Goal: Task Accomplishment & Management: Manage account settings

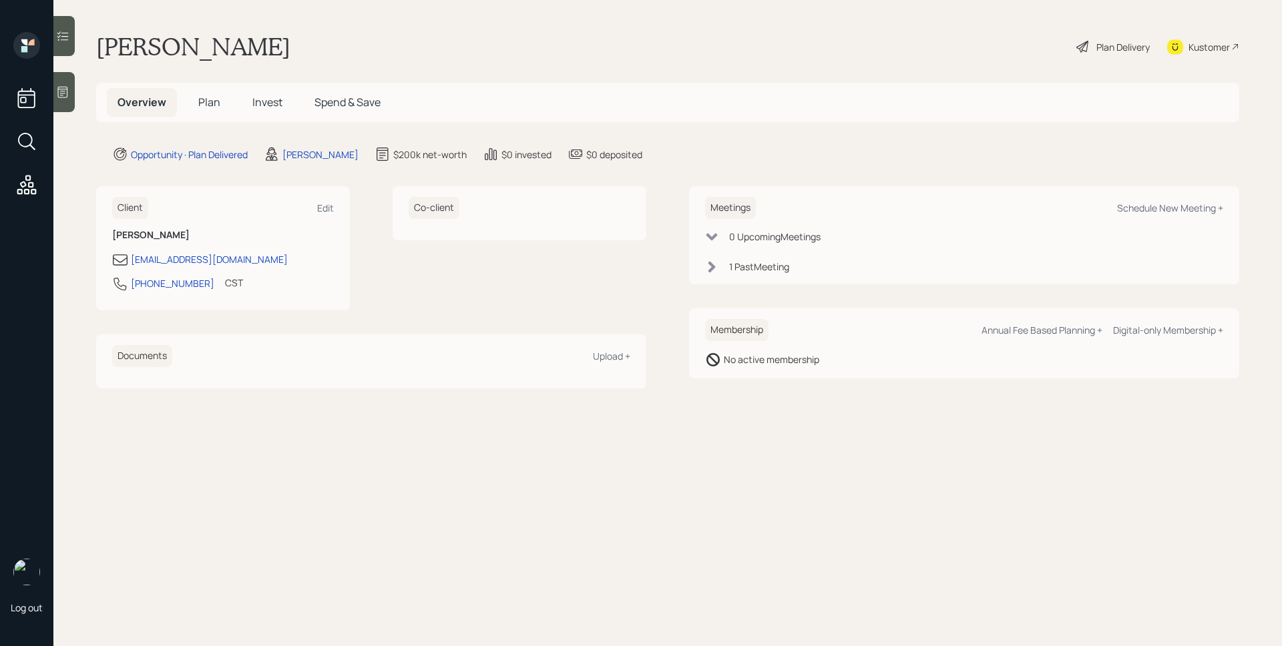
click at [216, 103] on span "Plan" at bounding box center [209, 102] width 22 height 15
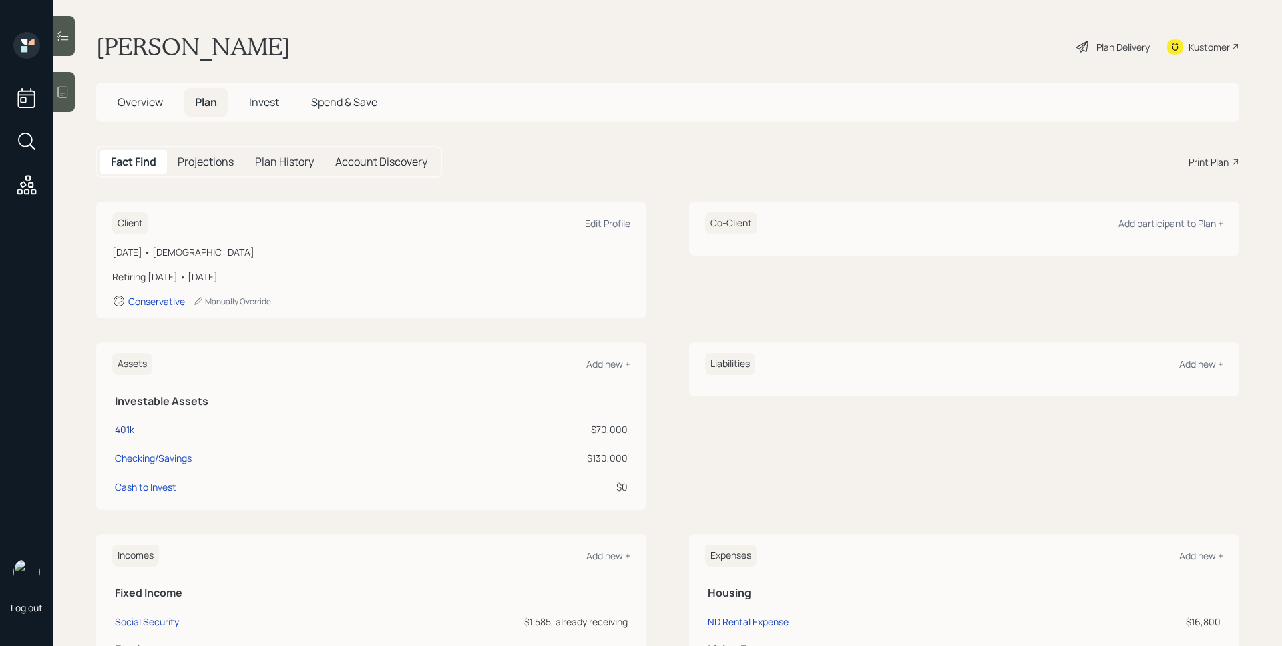
click at [126, 429] on div "401k" at bounding box center [124, 430] width 19 height 14
select select "company_sponsored"
select select "balanced"
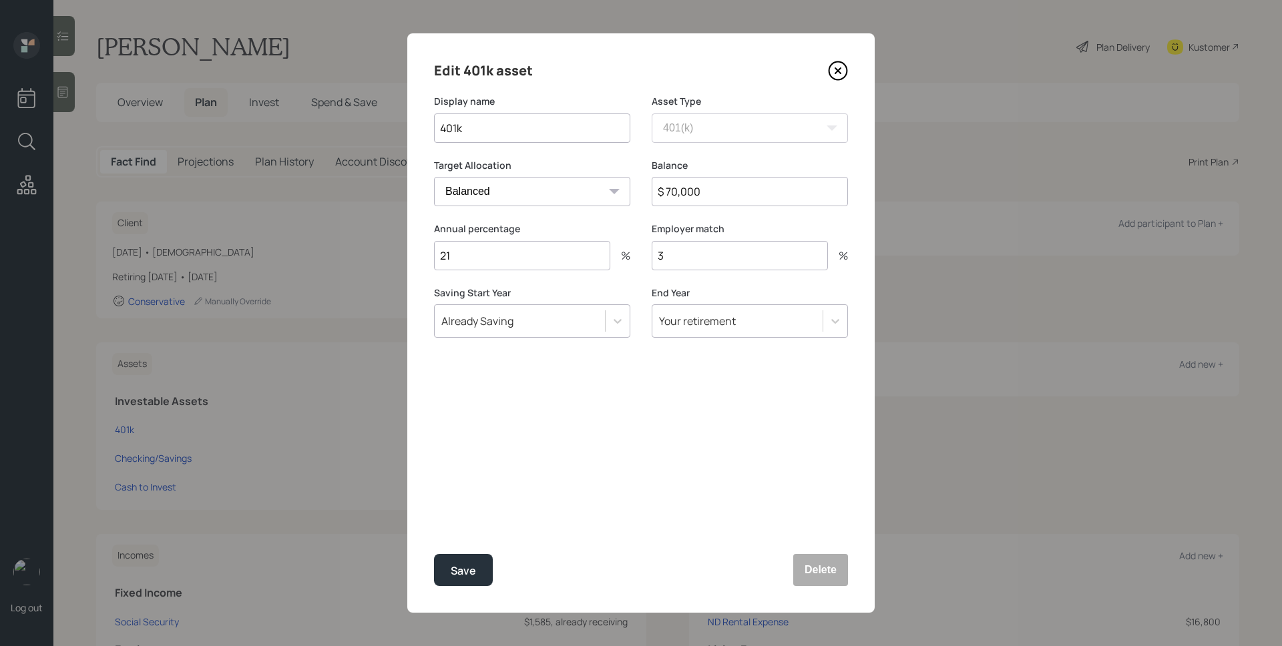
click at [700, 200] on input "$ 70,000" at bounding box center [750, 191] width 196 height 29
type input "$ 78,000"
click at [434, 554] on button "Save" at bounding box center [463, 570] width 59 height 32
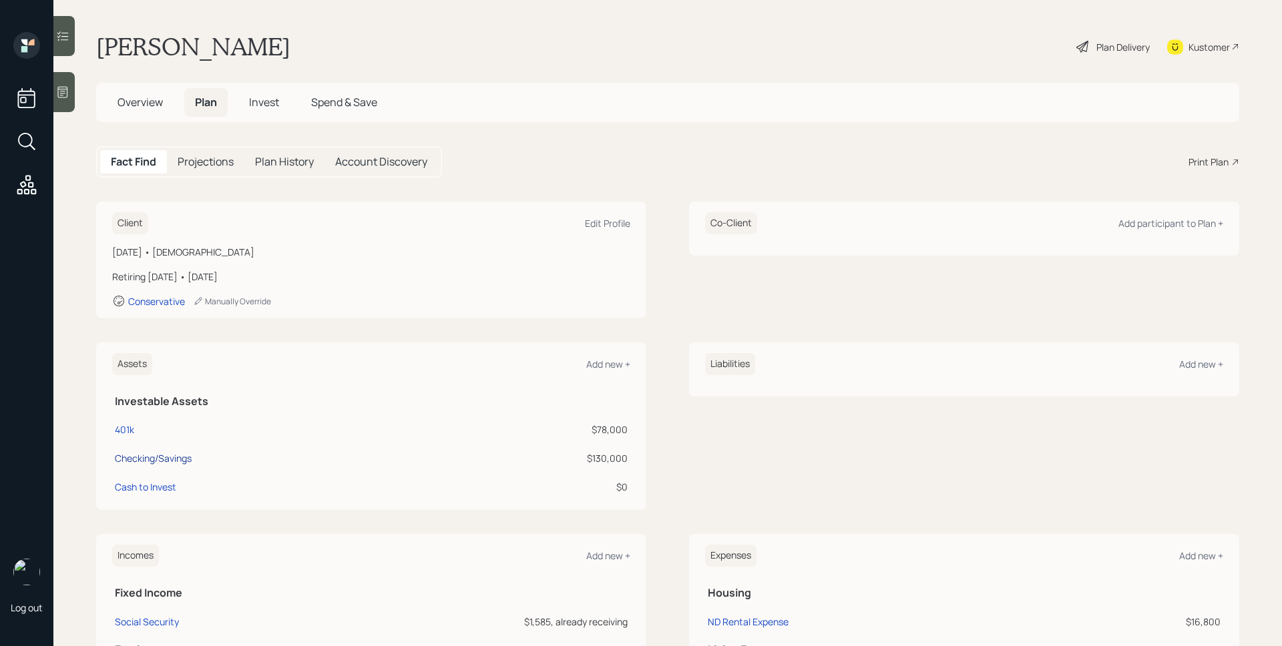
click at [150, 462] on div "Checking/Savings" at bounding box center [153, 458] width 77 height 14
select select "taxable"
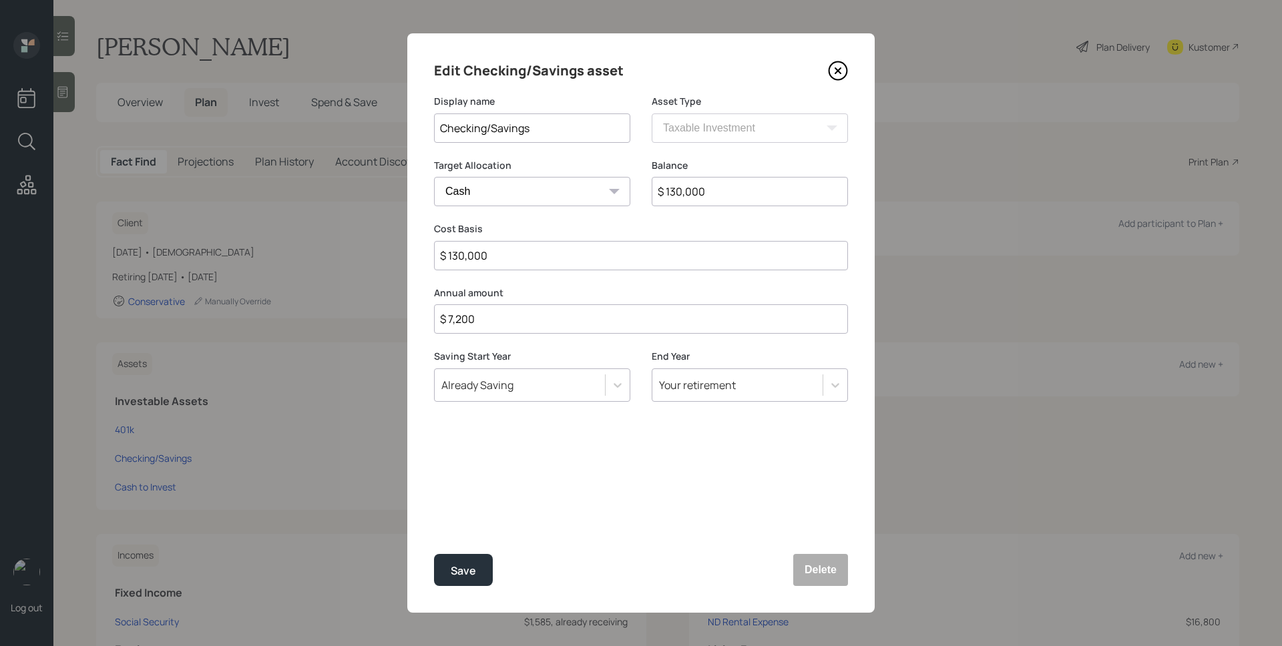
click at [758, 194] on input "$ 130,000" at bounding box center [750, 191] width 196 height 29
type input "$ 1"
type input "$ 14"
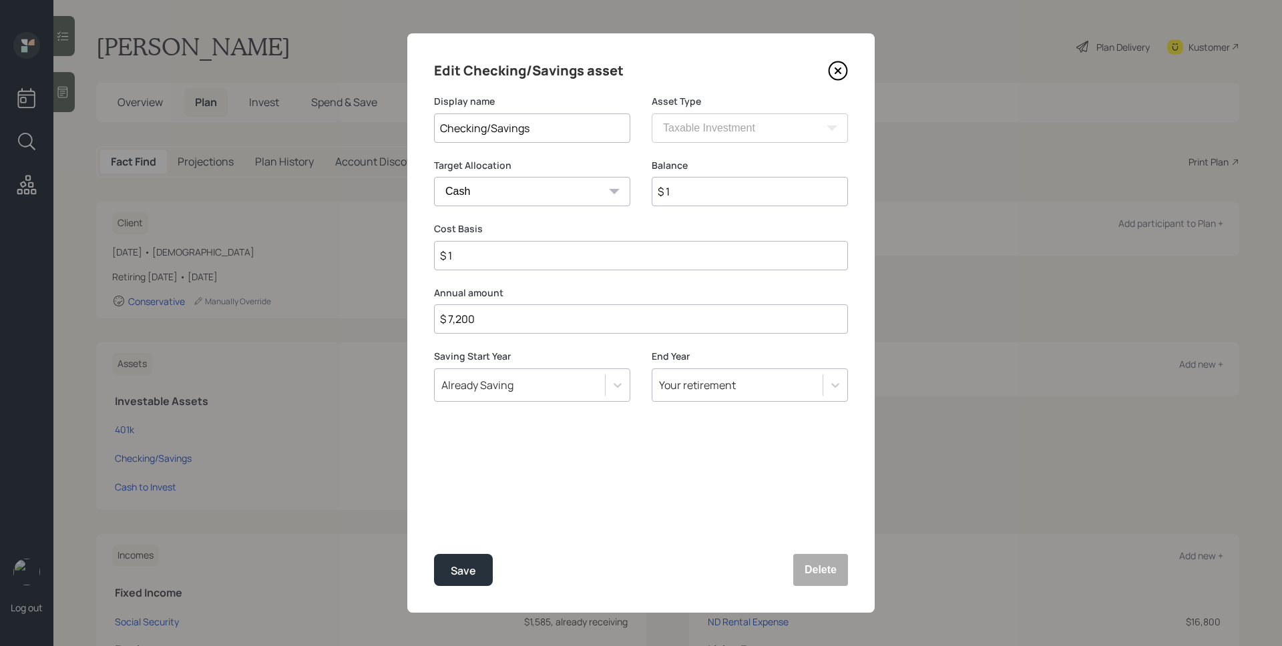
type input "$ 14"
type input "$ 148"
type input "$ 1,480"
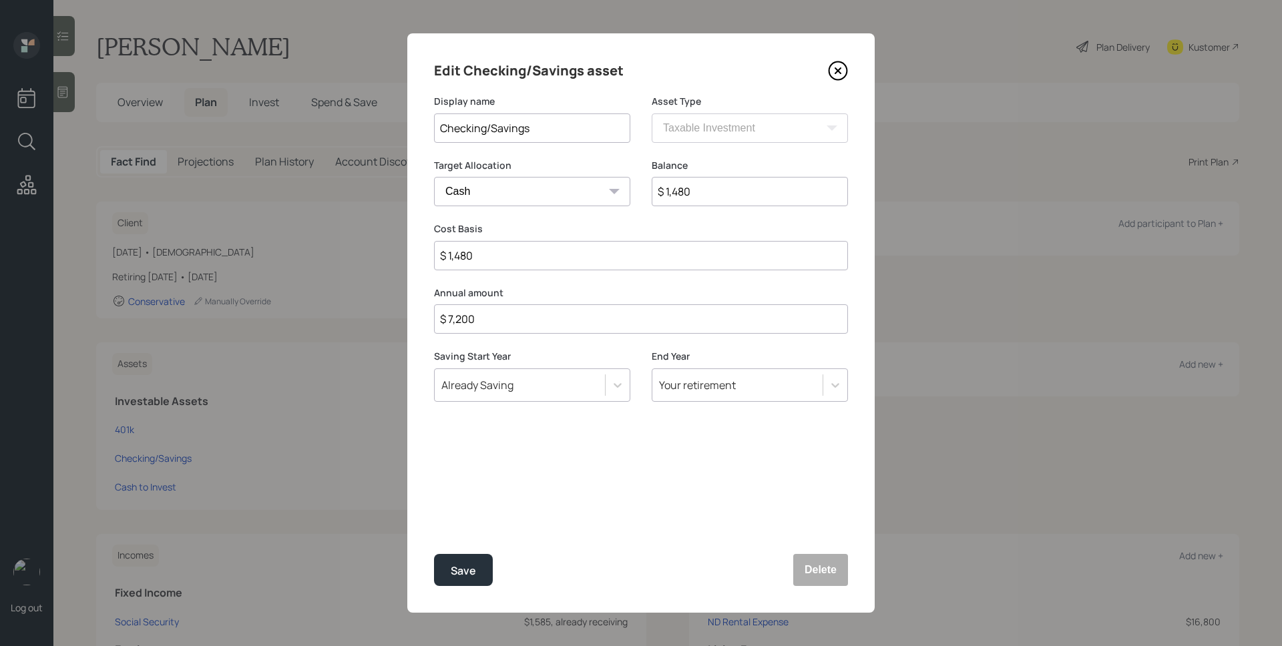
type input "$ 14,800"
type input "$ 148,000"
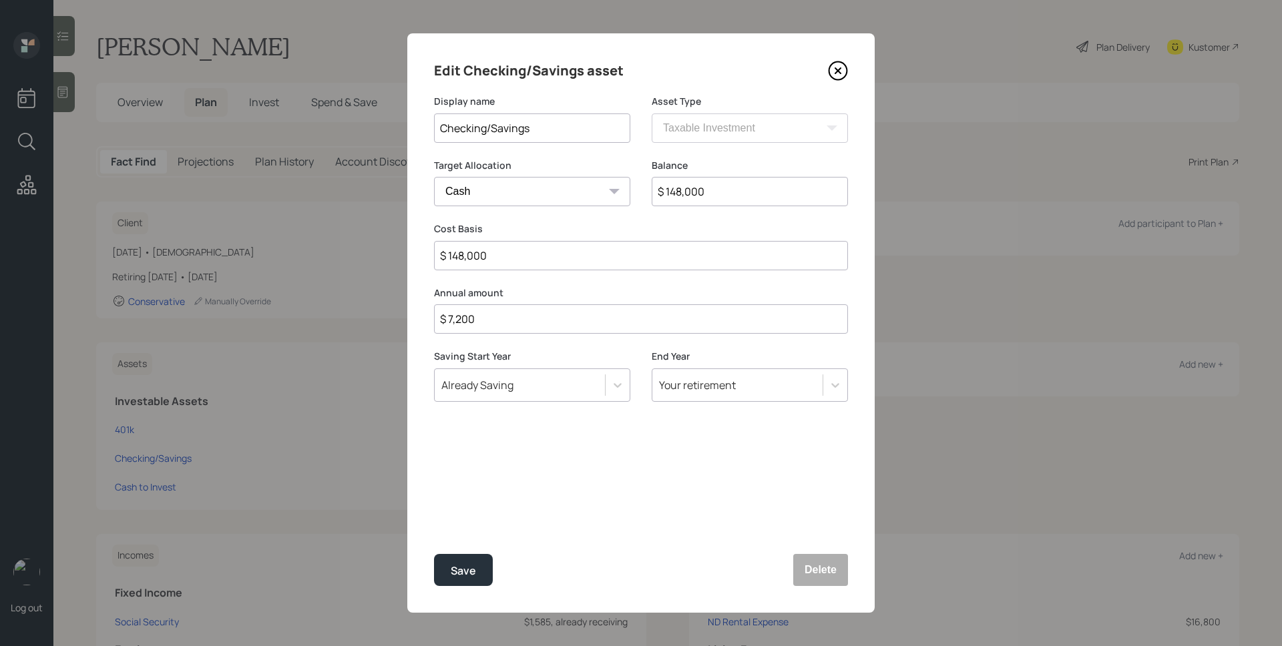
click at [434, 554] on button "Save" at bounding box center [463, 570] width 59 height 32
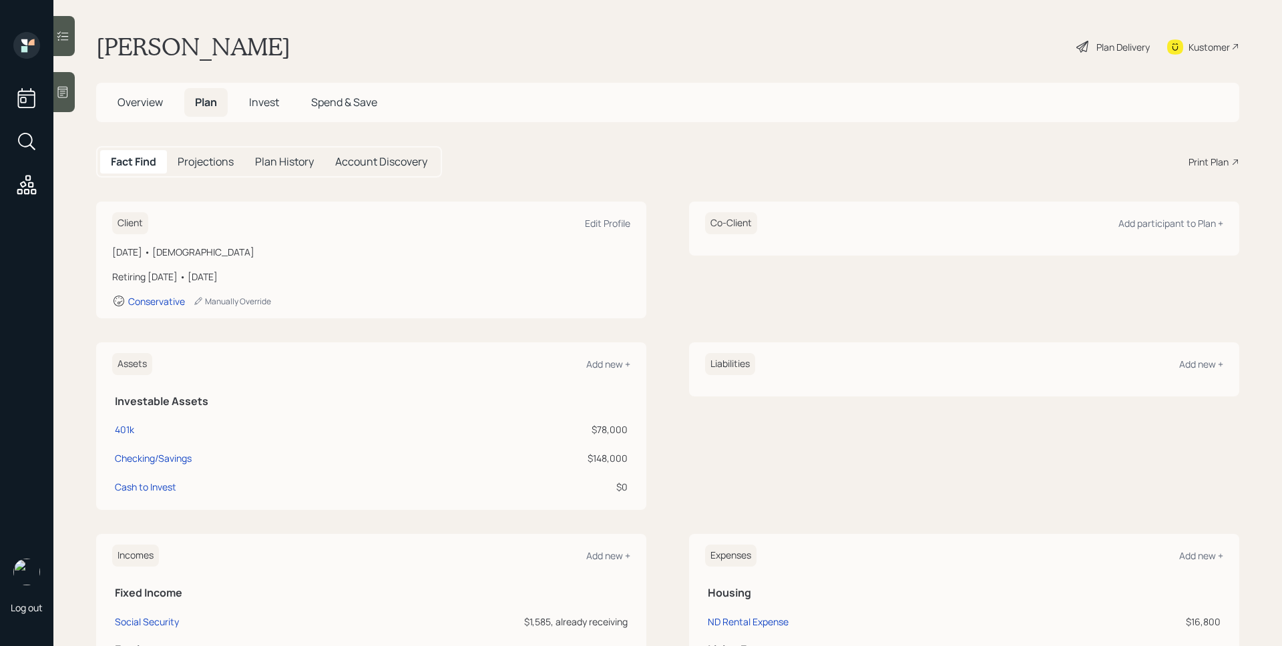
click at [1114, 46] on div "Plan Delivery" at bounding box center [1122, 47] width 53 height 14
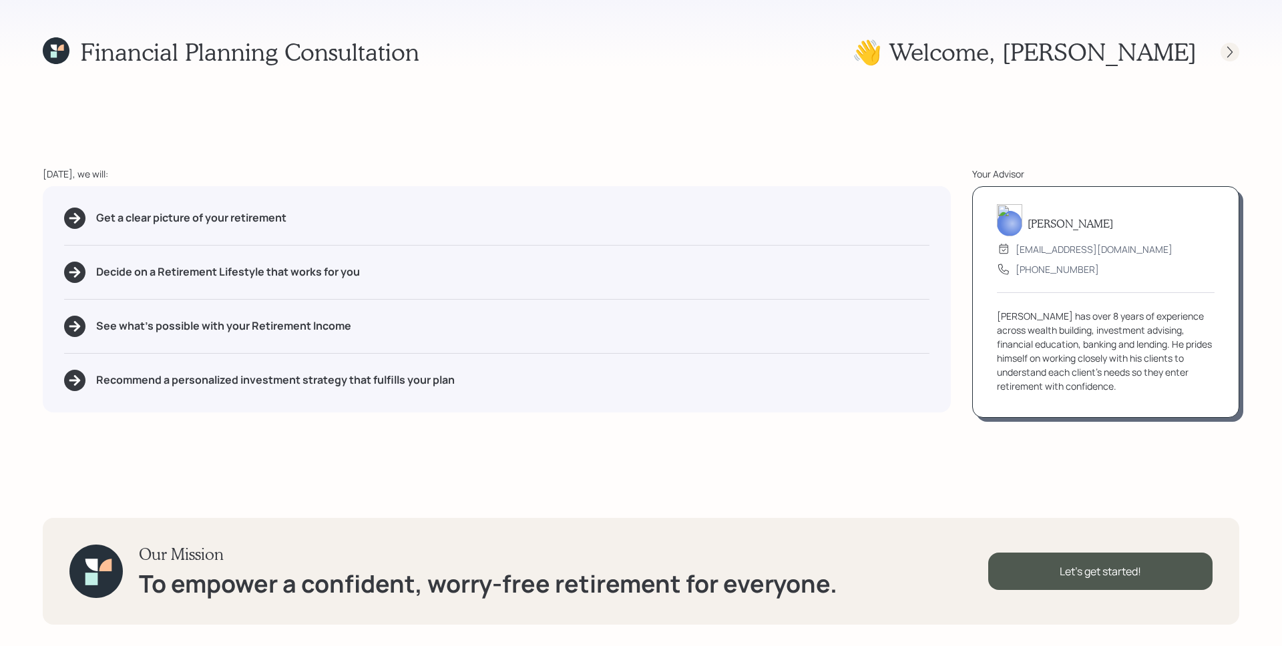
click at [1221, 52] on div at bounding box center [1229, 52] width 19 height 19
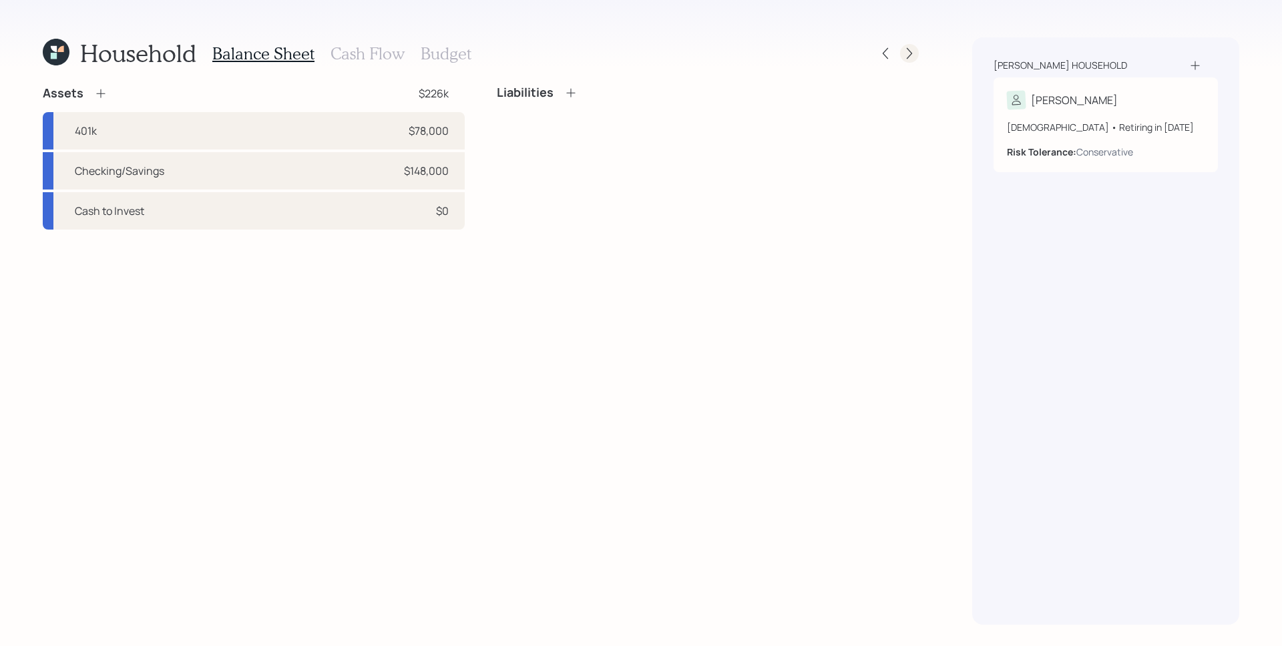
click at [917, 53] on div at bounding box center [909, 53] width 19 height 19
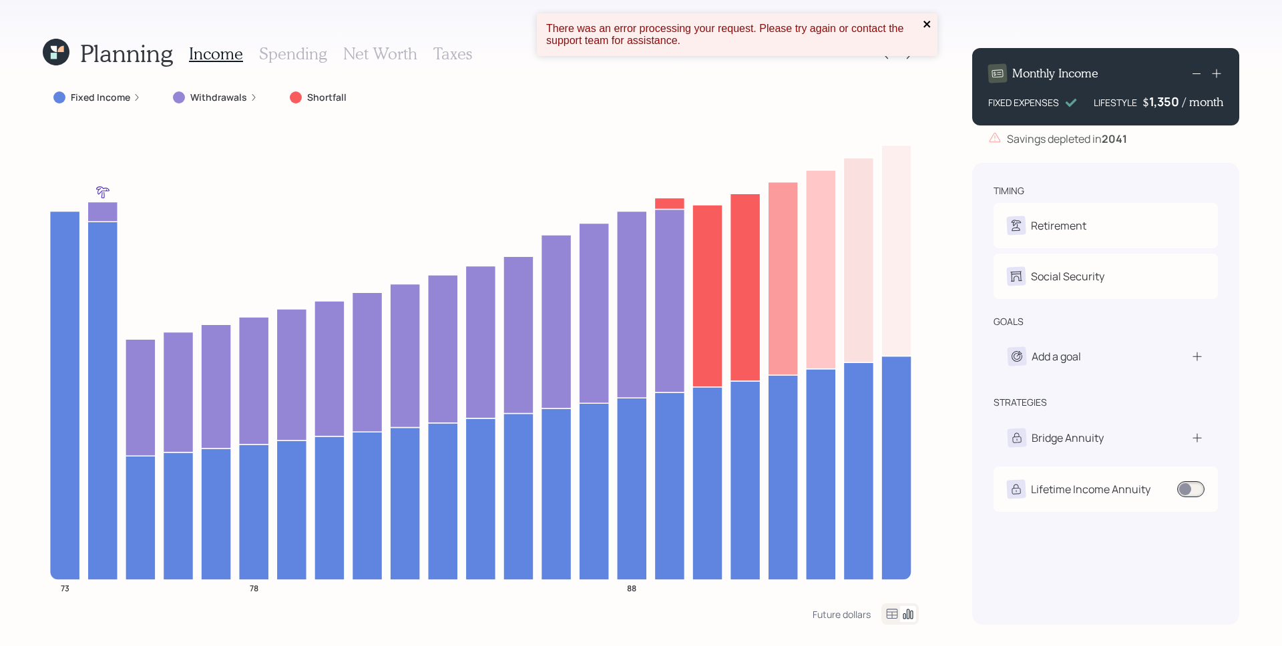
click at [925, 21] on icon "close" at bounding box center [927, 24] width 9 height 11
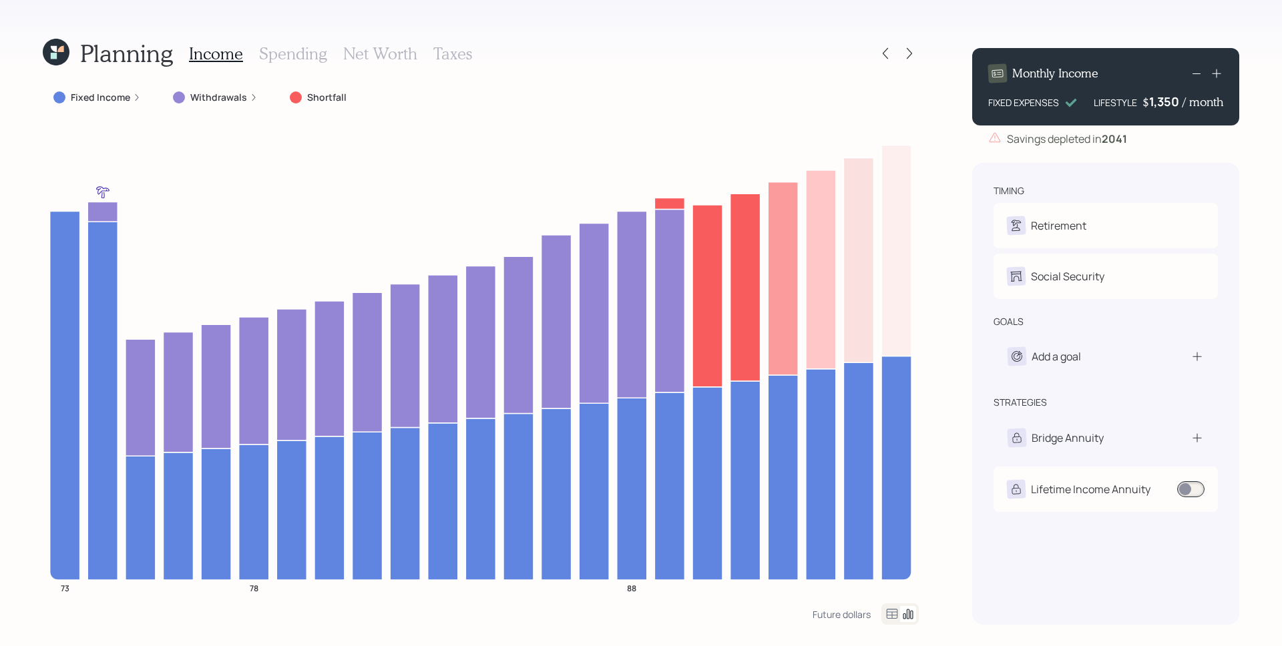
click at [913, 45] on div "There was an error processing your request. Please try again or contact the sup…" at bounding box center [641, 323] width 1282 height 646
click at [912, 55] on icon at bounding box center [909, 53] width 13 height 13
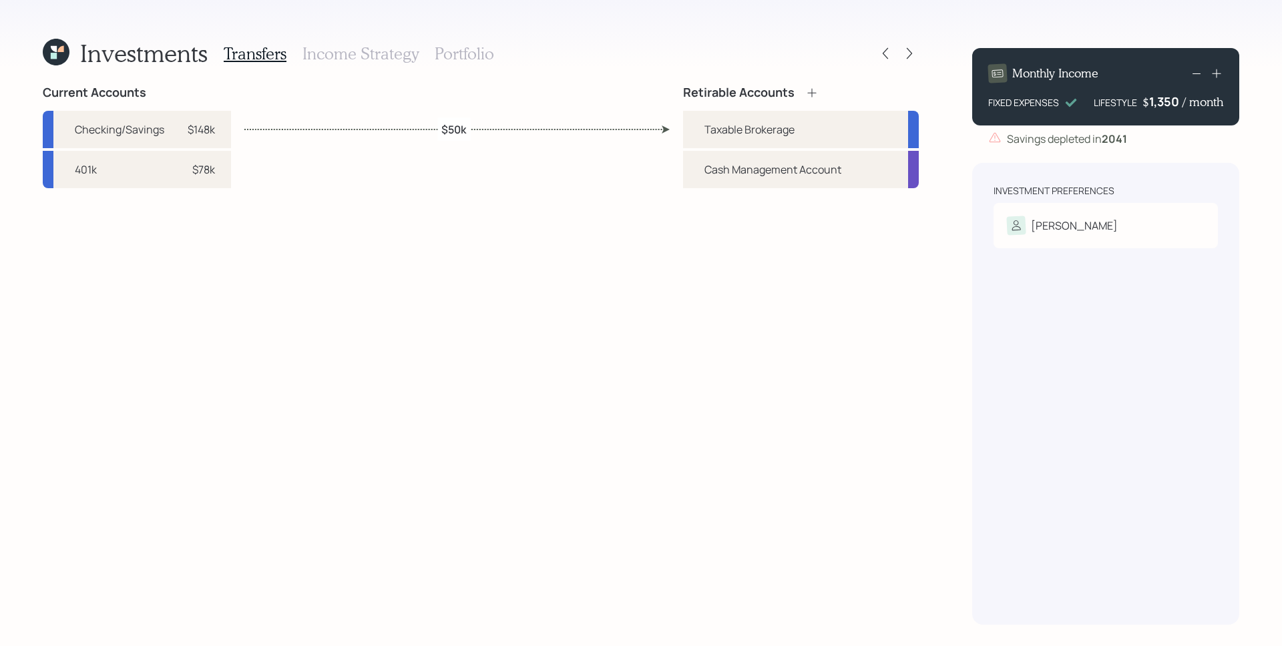
click at [449, 130] on label "$50k" at bounding box center [453, 128] width 25 height 15
select select "33090ecf-00f7-411a-b6fd-311f65b1e202"
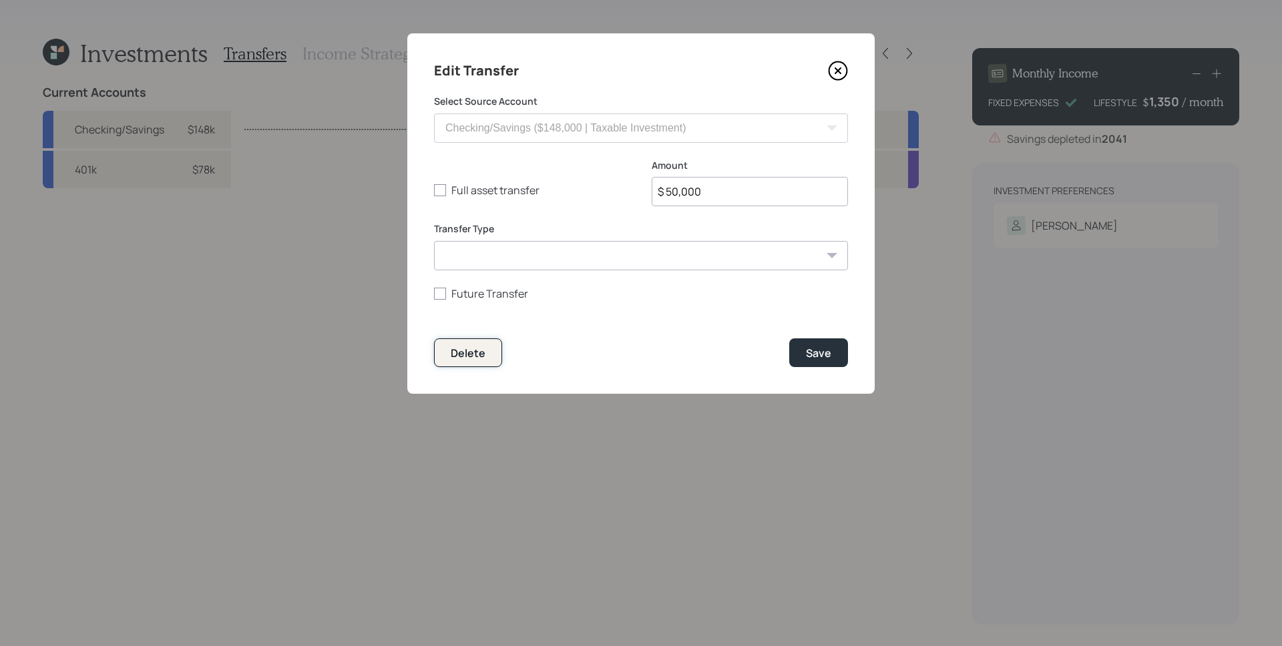
click at [471, 351] on div "Delete" at bounding box center [468, 353] width 35 height 15
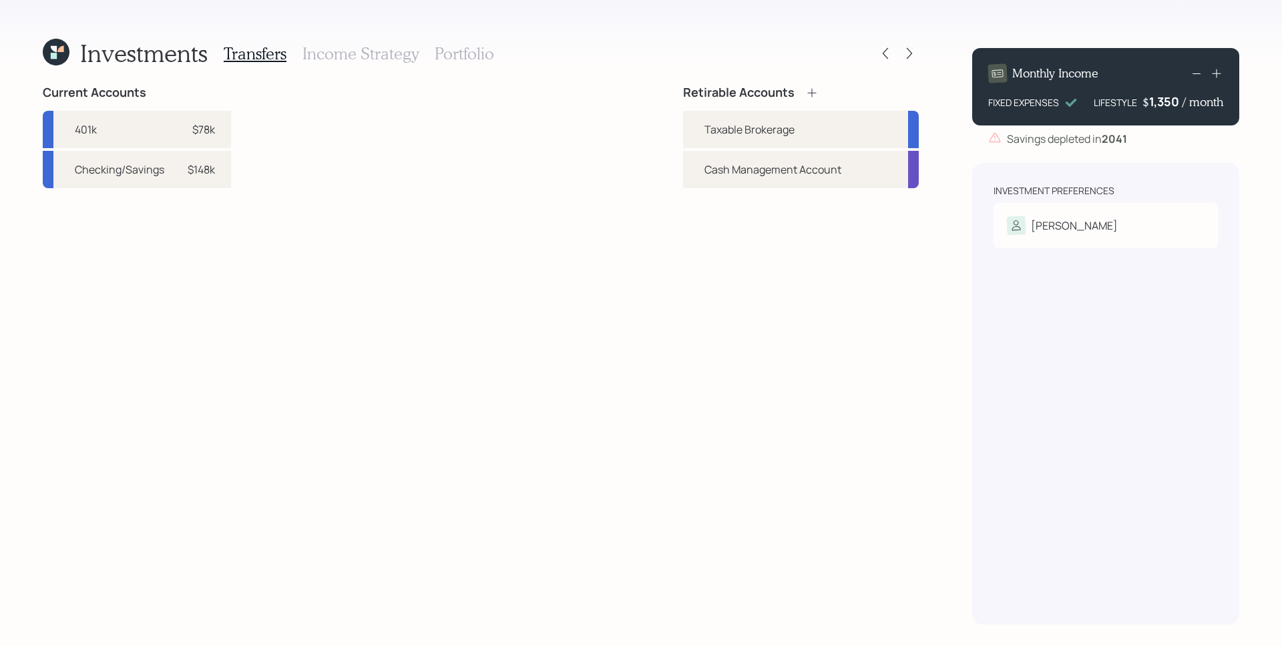
click at [59, 47] on icon at bounding box center [56, 52] width 27 height 27
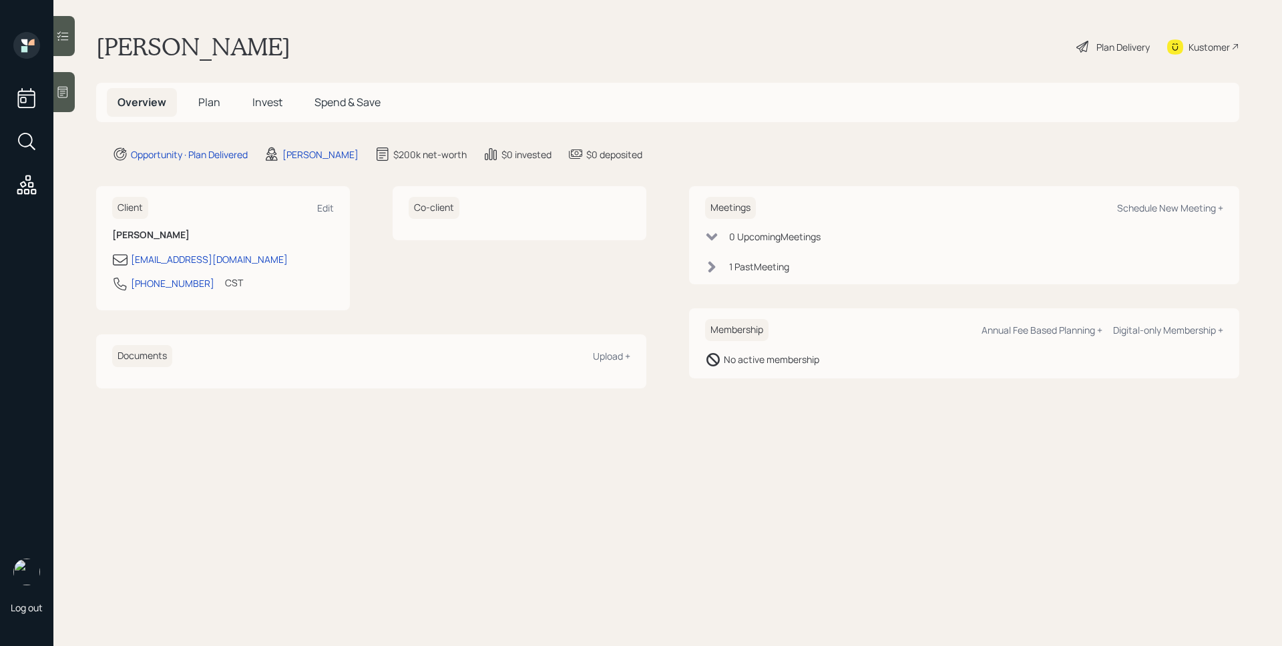
click at [209, 95] on span "Plan" at bounding box center [209, 102] width 22 height 15
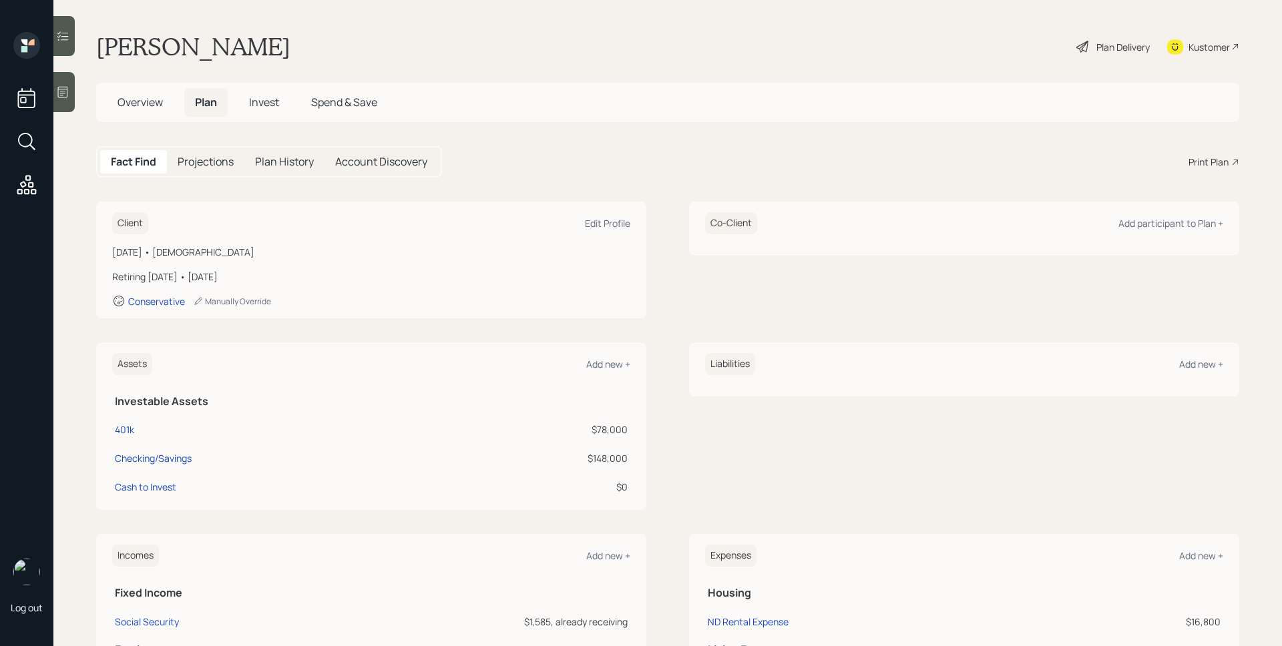
click at [142, 100] on span "Overview" at bounding box center [139, 102] width 45 height 15
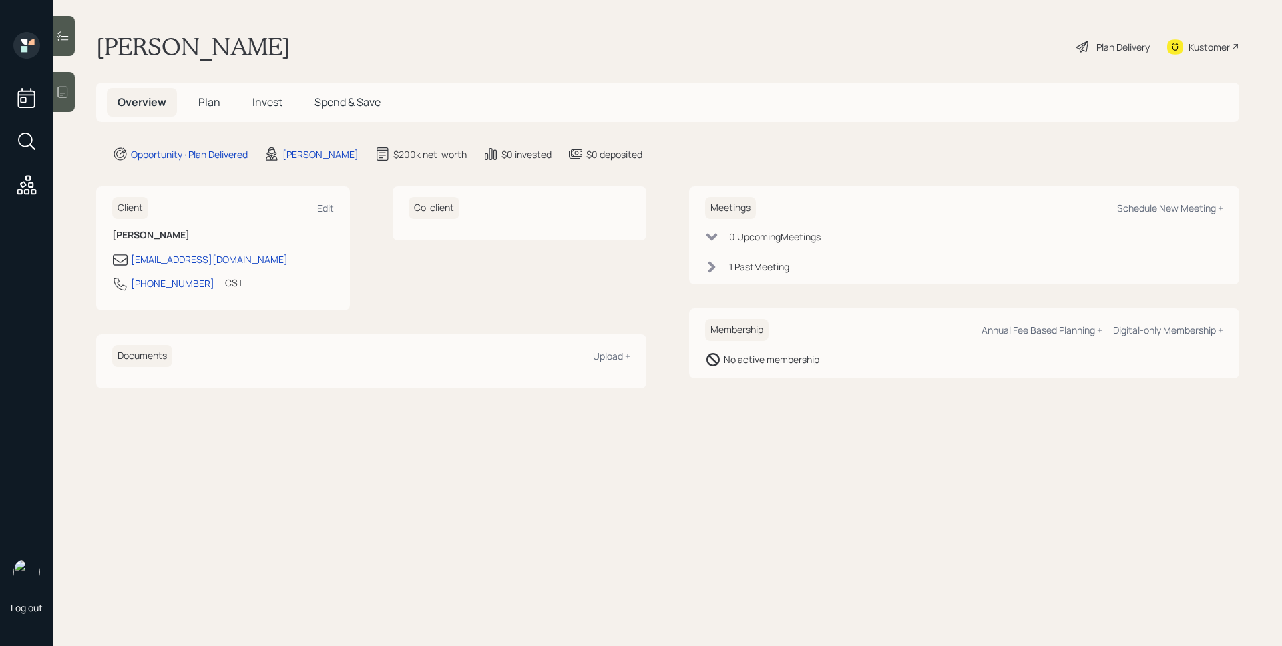
click at [761, 237] on div "0 Upcoming Meeting s" at bounding box center [774, 237] width 91 height 14
click at [762, 258] on div "1 Past Meeting" at bounding box center [759, 259] width 60 height 14
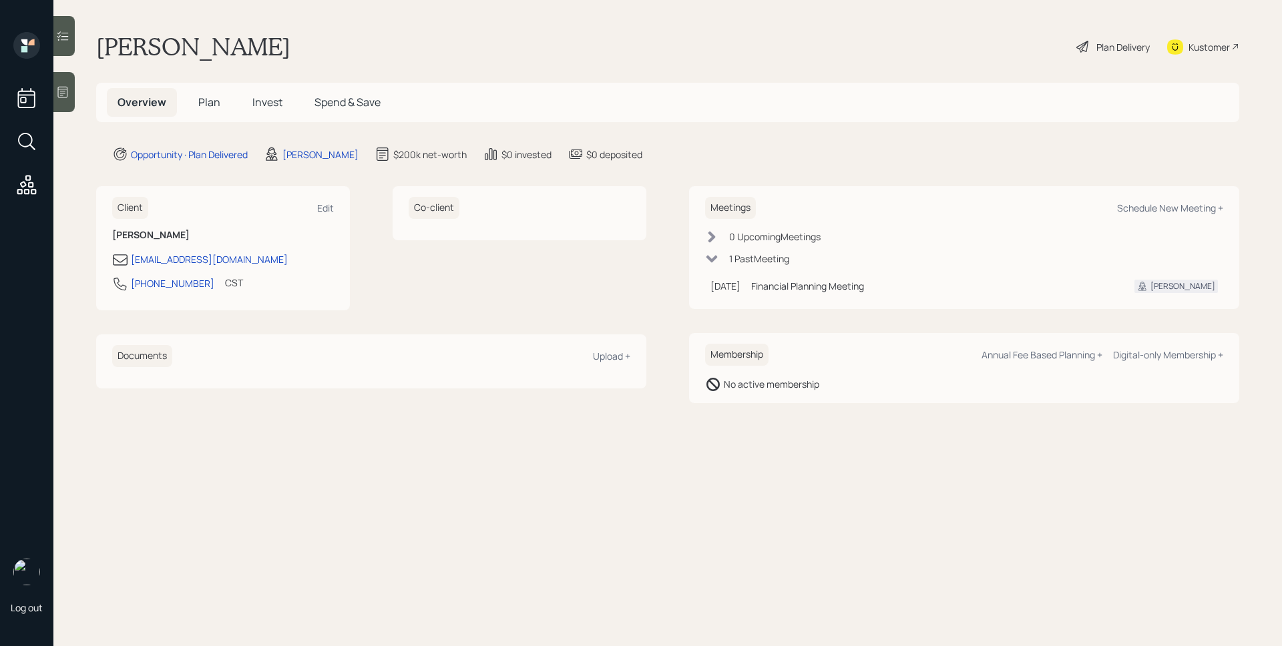
click at [208, 98] on span "Plan" at bounding box center [209, 102] width 22 height 15
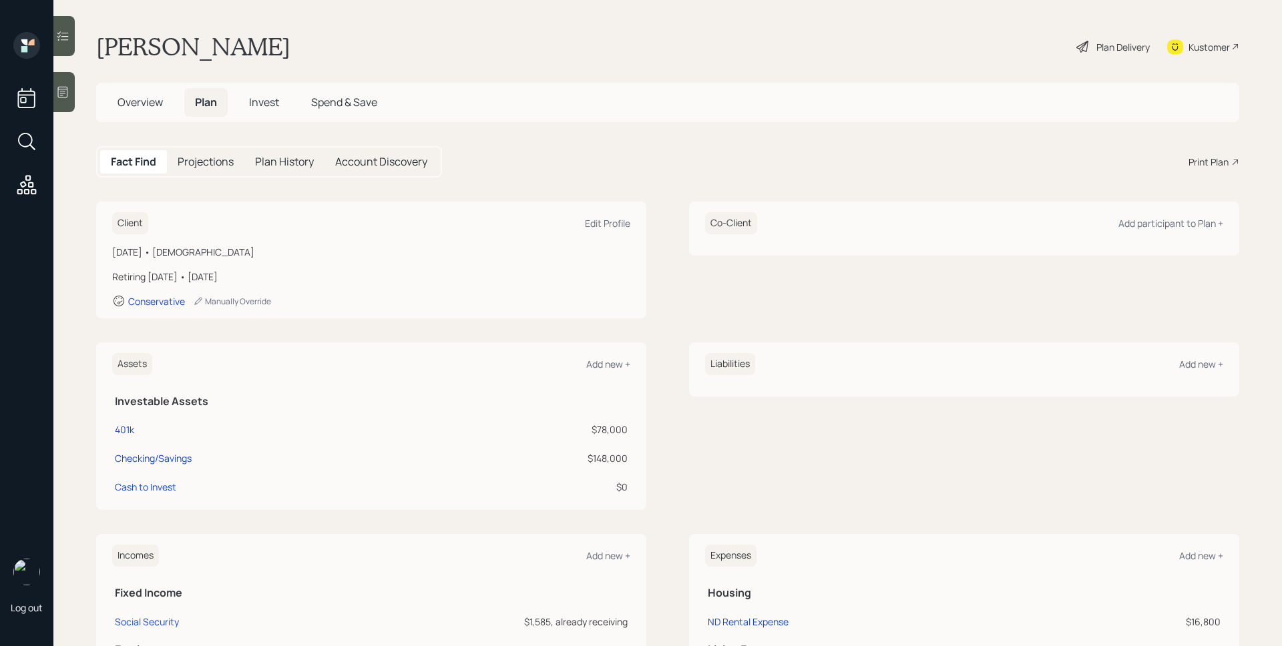
click at [156, 99] on span "Overview" at bounding box center [139, 102] width 45 height 15
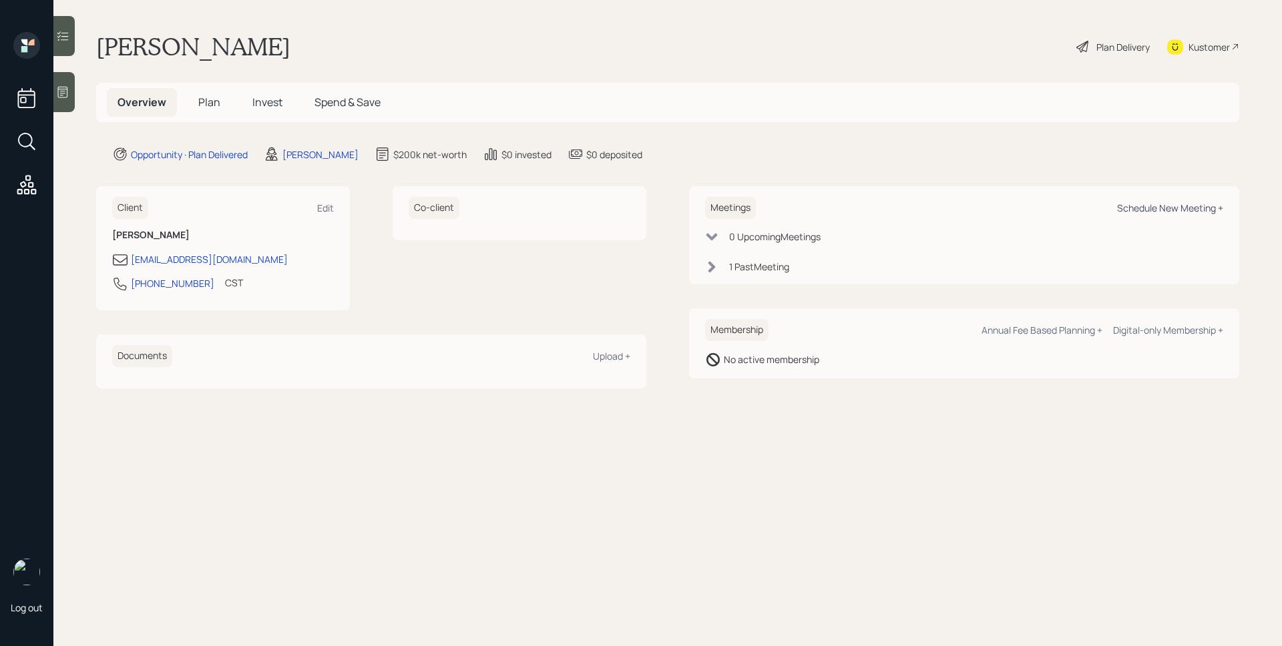
click at [1193, 202] on div "Schedule New Meeting +" at bounding box center [1170, 208] width 106 height 13
select select "d946c976-65aa-4529-ac9d-02c4f1114fc0"
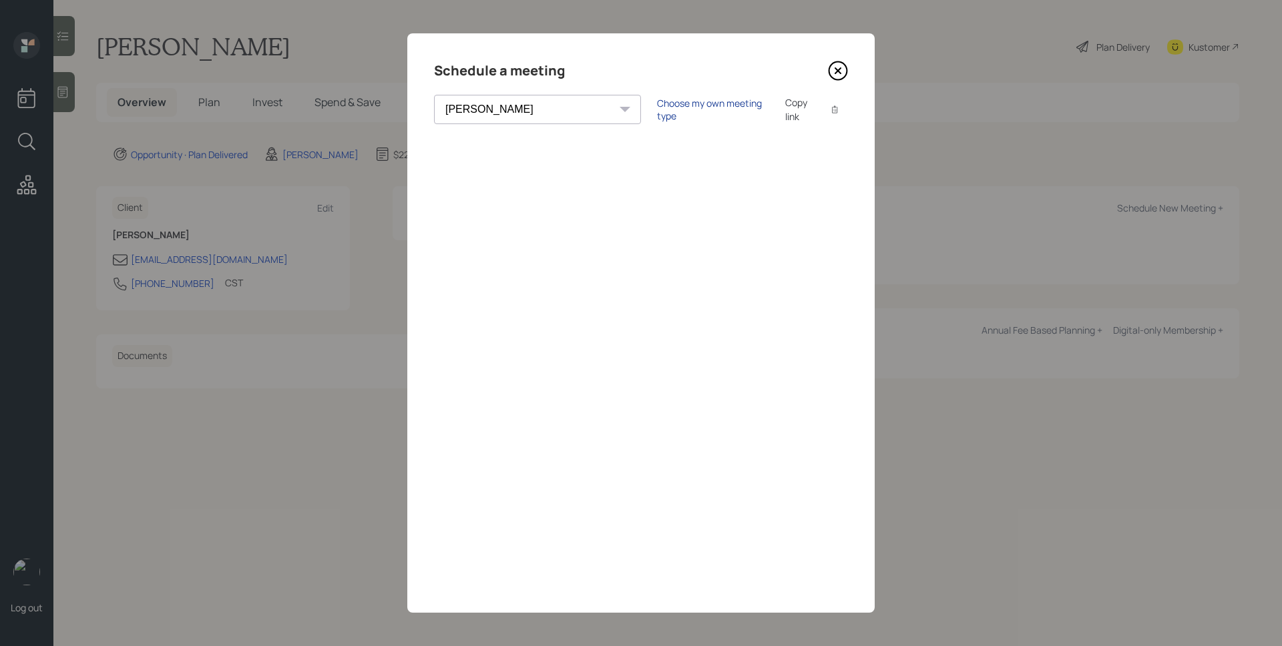
click at [657, 113] on div "Choose my own meeting type" at bounding box center [713, 109] width 112 height 25
click at [840, 68] on icon at bounding box center [837, 70] width 5 height 5
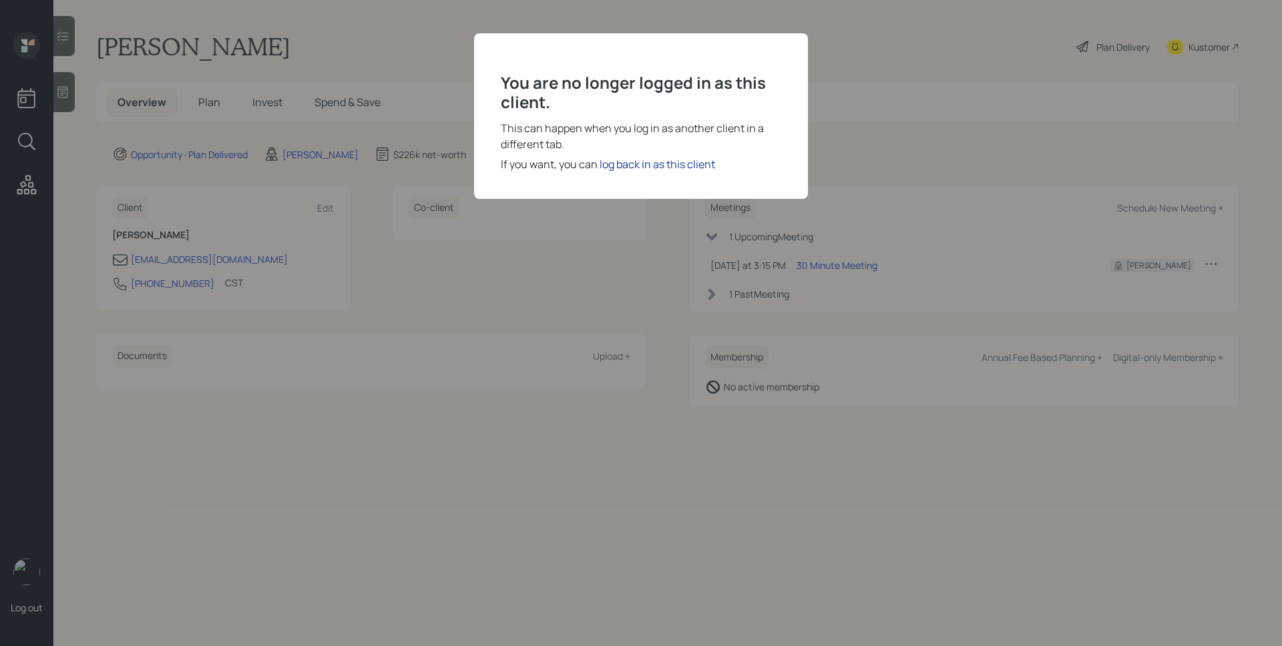
click at [660, 169] on div "log back in as this client" at bounding box center [656, 164] width 115 height 16
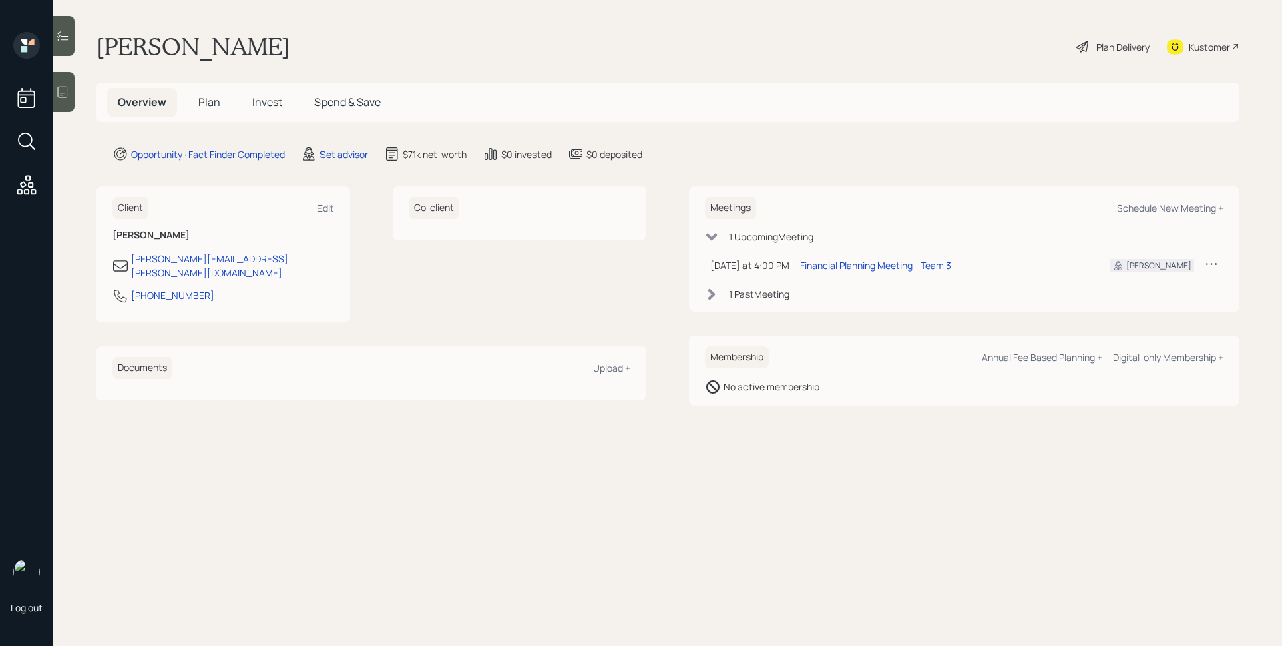
click at [57, 93] on icon at bounding box center [62, 91] width 13 height 13
